Goal: Task Accomplishment & Management: Manage account settings

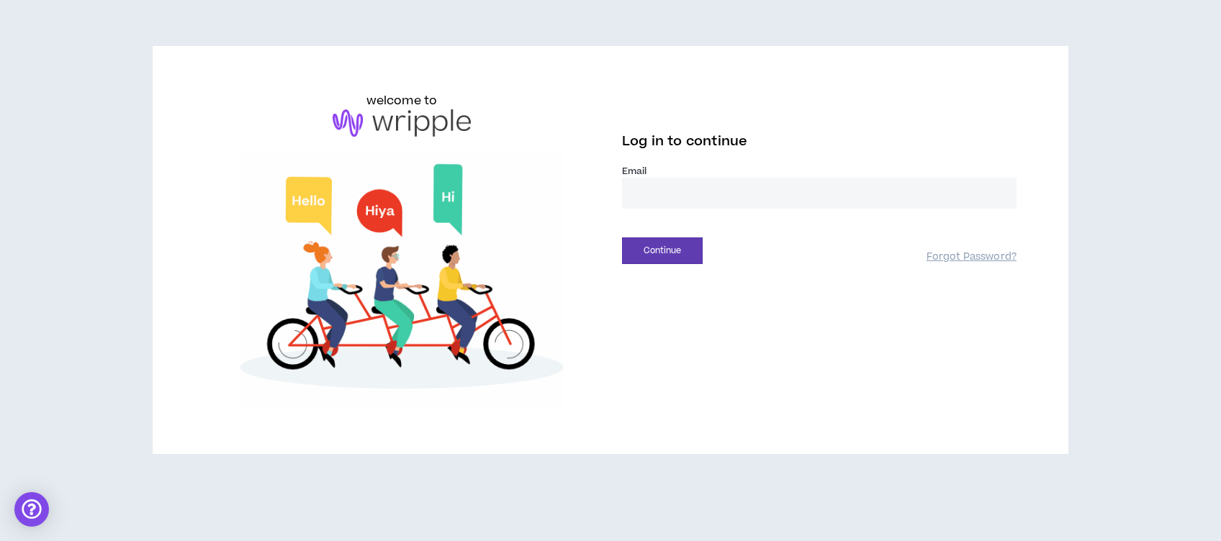
click at [677, 188] on input "email" at bounding box center [819, 193] width 394 height 31
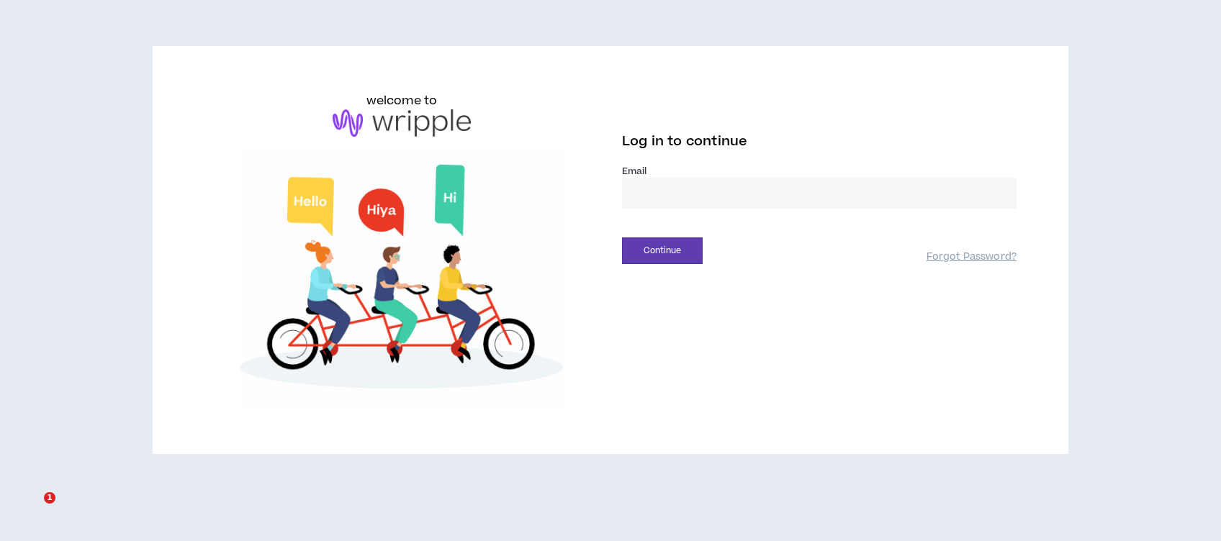
type input "**********"
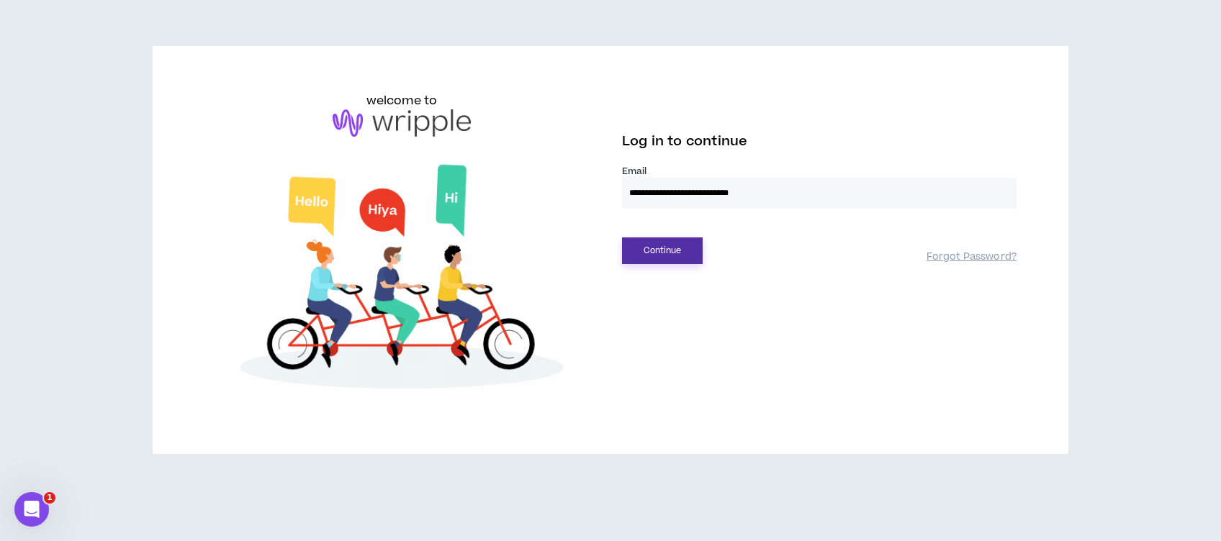
click at [660, 253] on button "Continue" at bounding box center [662, 251] width 81 height 27
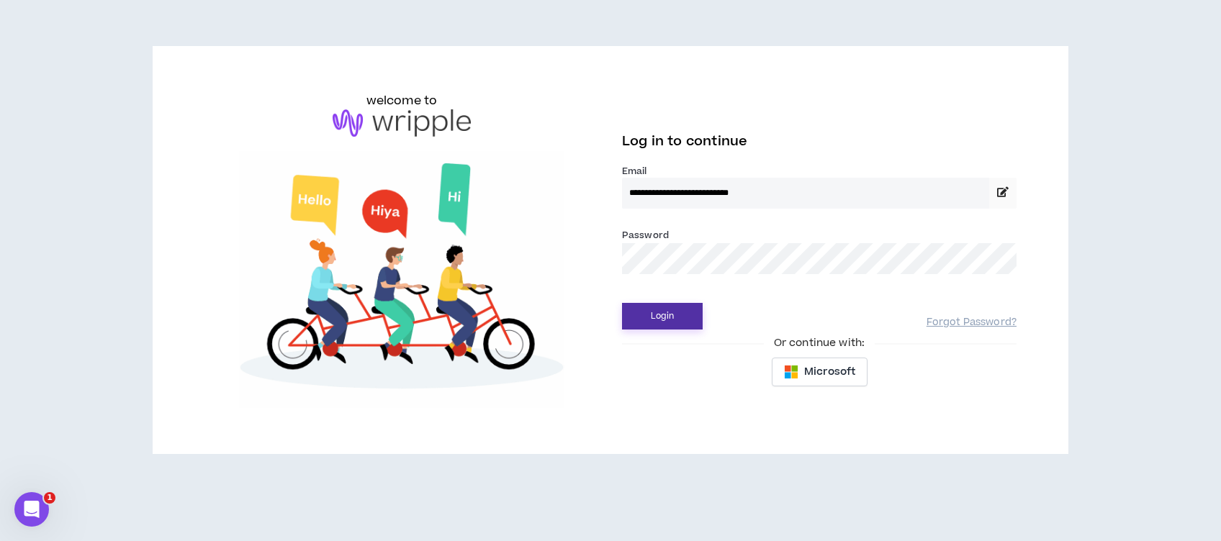
click at [670, 310] on button "Login" at bounding box center [662, 316] width 81 height 27
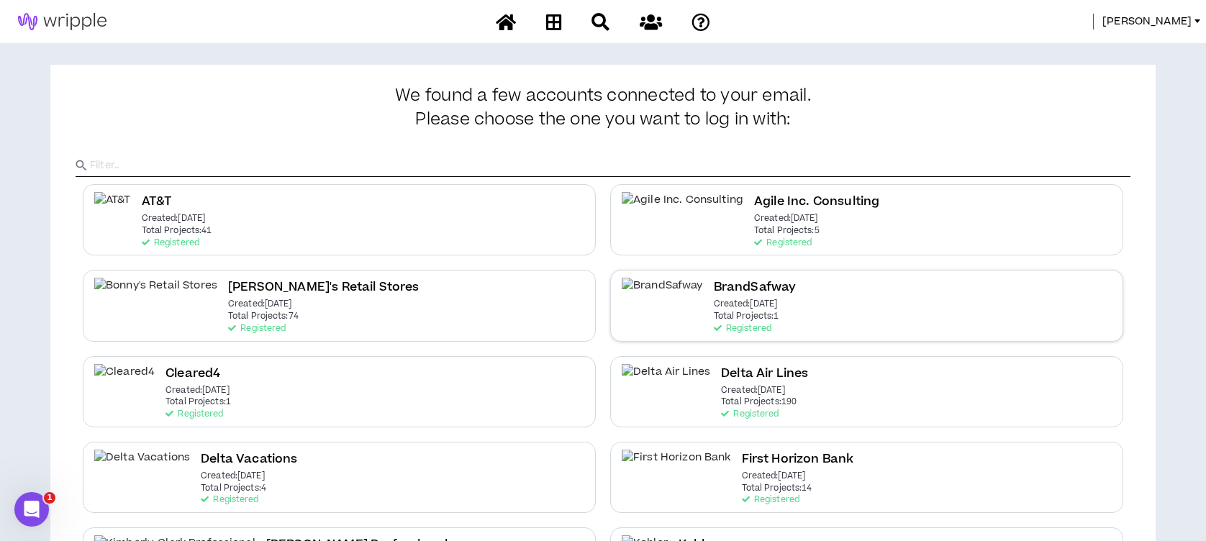
click at [714, 292] on h2 "BrandSafway" at bounding box center [755, 287] width 83 height 19
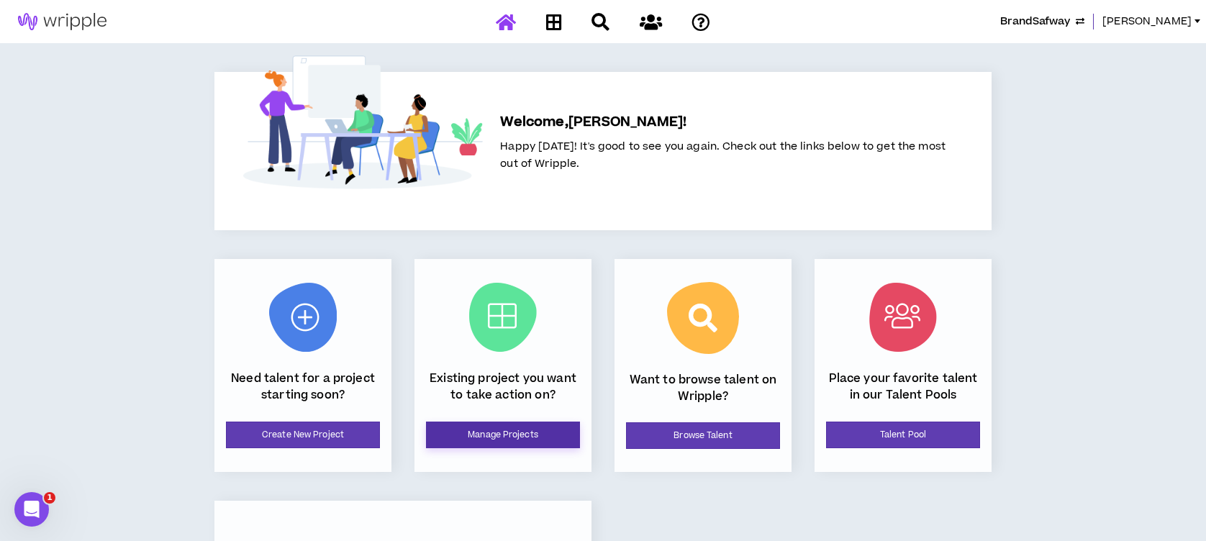
click at [481, 433] on link "Manage Projects" at bounding box center [503, 435] width 154 height 27
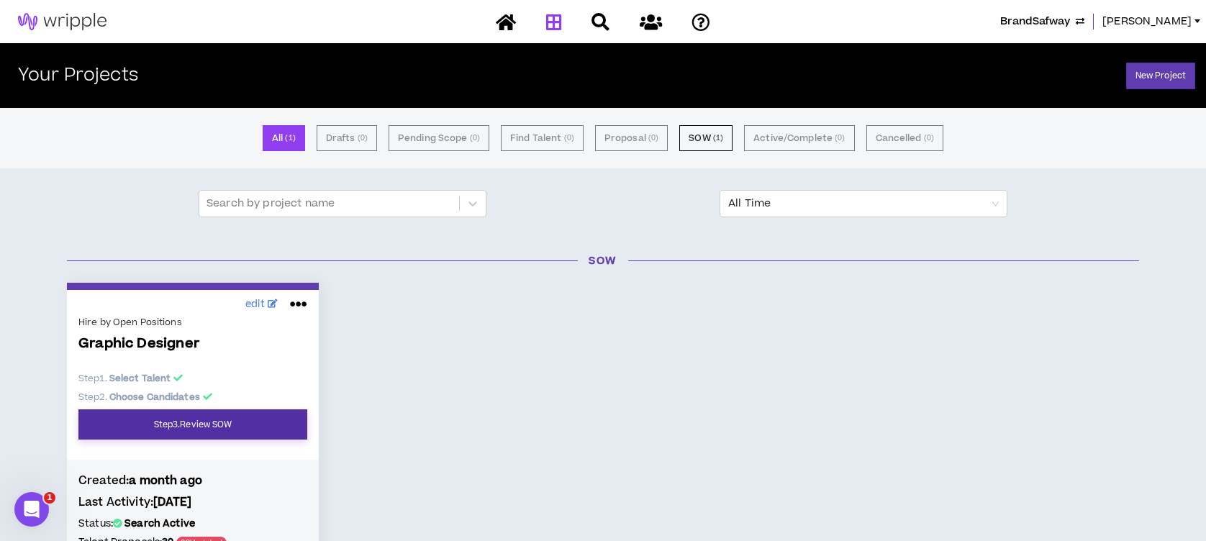
click at [213, 425] on link "Step 3 . Review SOW" at bounding box center [192, 425] width 229 height 30
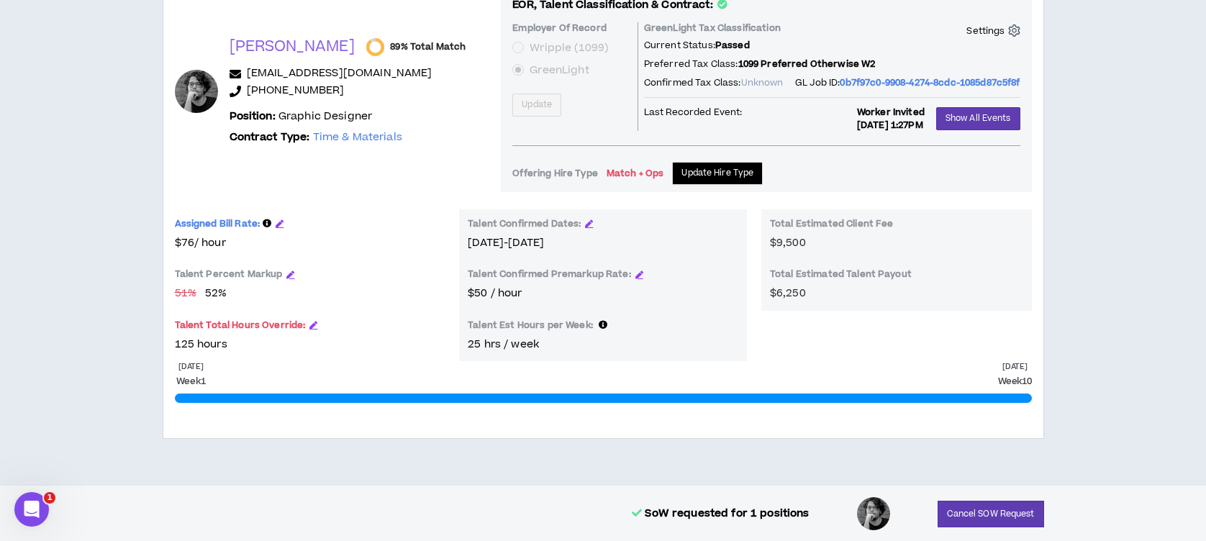
scroll to position [716, 0]
drag, startPoint x: 346, startPoint y: 89, endPoint x: 245, endPoint y: 94, distance: 100.2
click at [245, 94] on p "[PHONE_NUMBER]" at bounding box center [360, 90] width 261 height 17
copy link "[PHONE_NUMBER]"
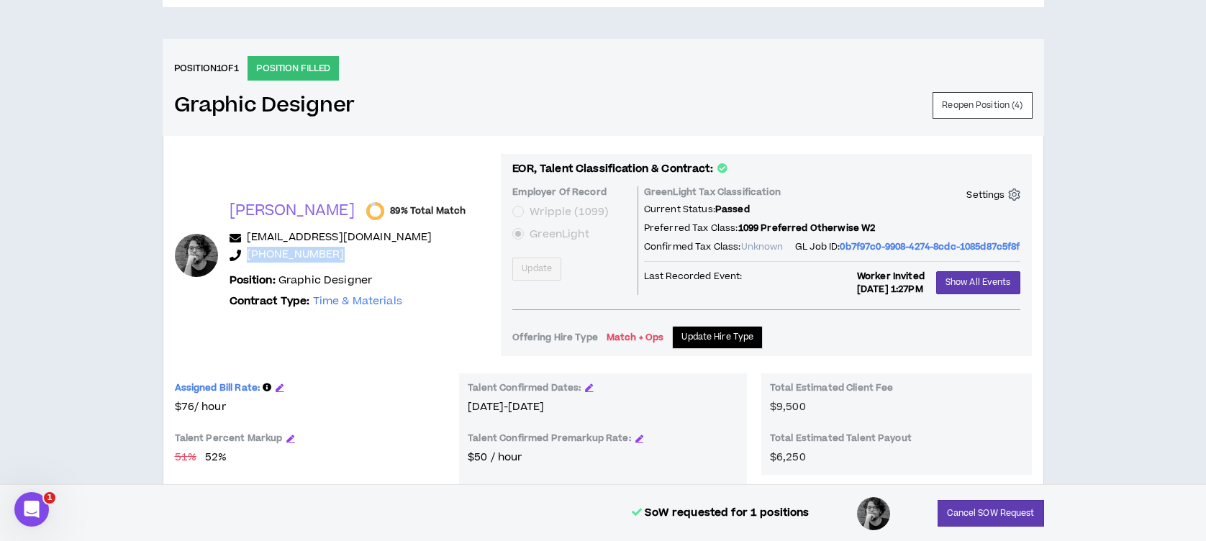
scroll to position [523, 0]
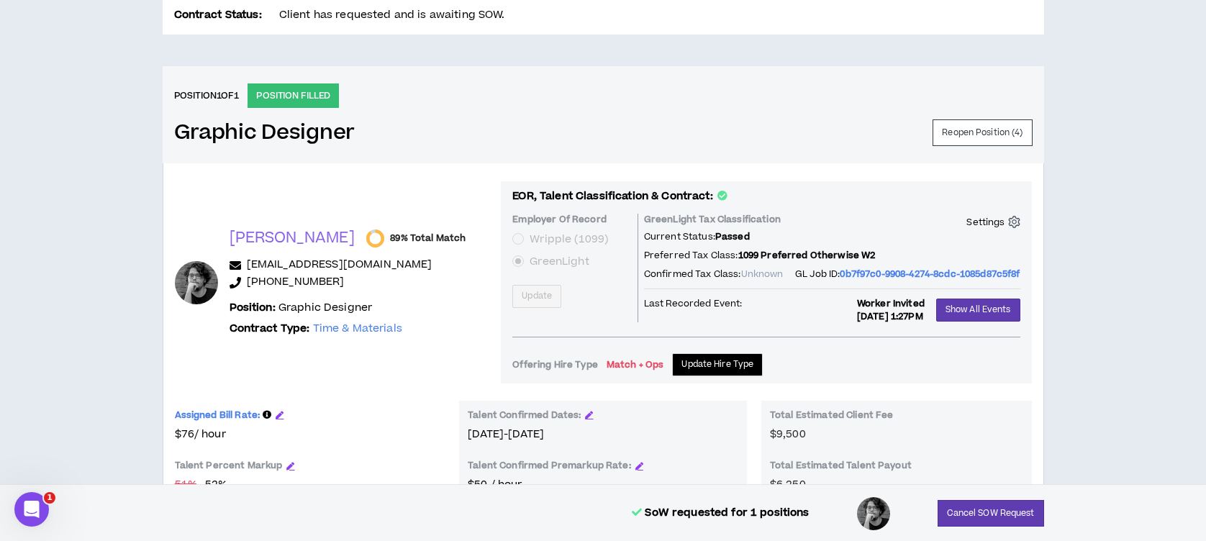
click at [255, 238] on p "[PERSON_NAME]" at bounding box center [293, 238] width 126 height 20
